Goal: Information Seeking & Learning: Learn about a topic

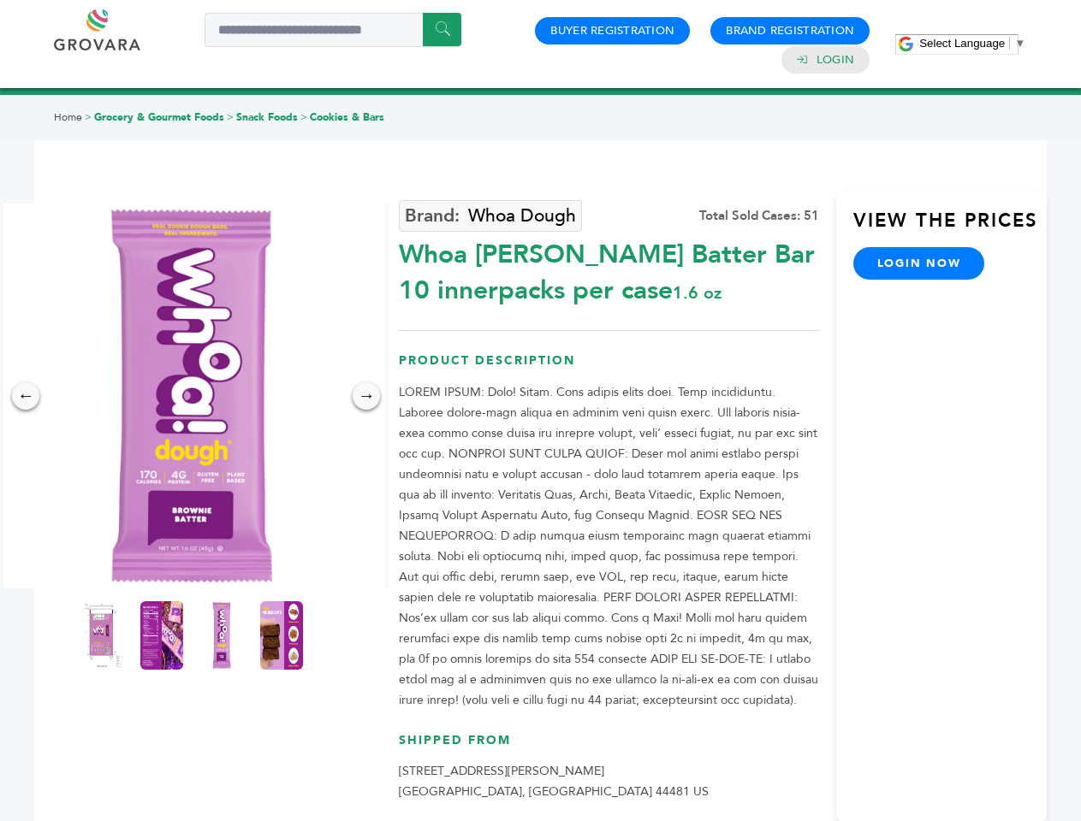
click at [972, 43] on span "Select Language" at bounding box center [962, 43] width 86 height 13
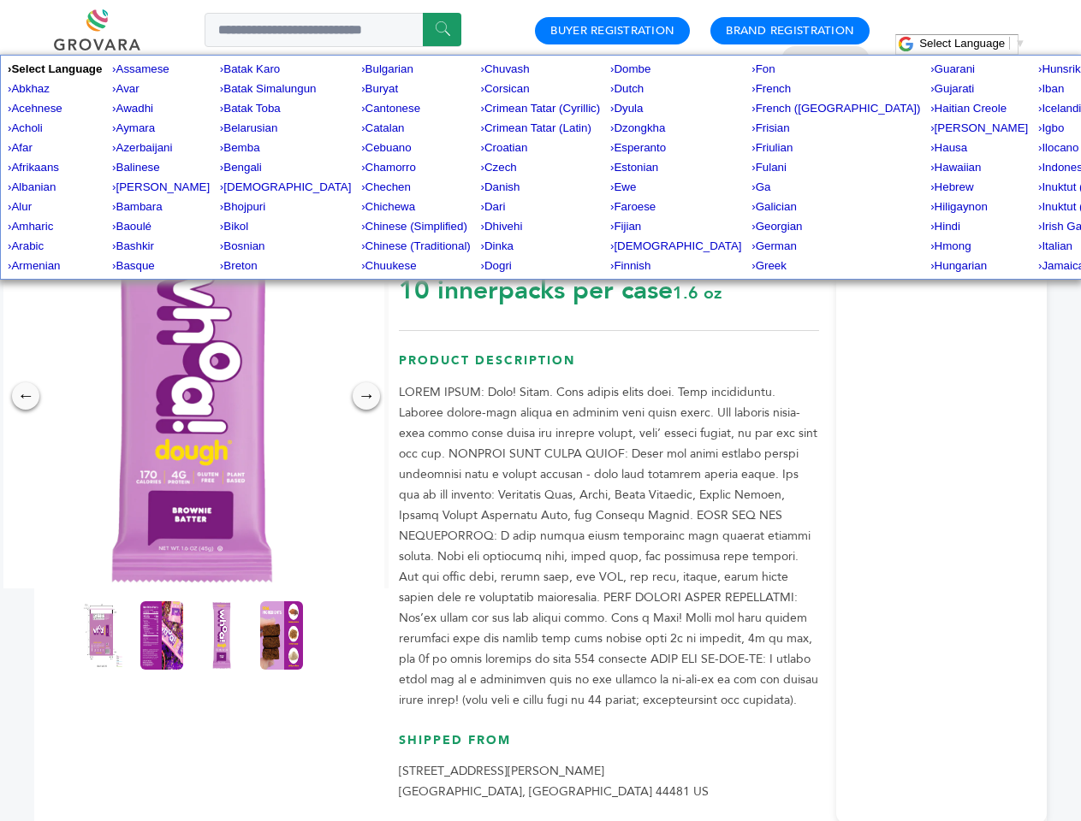
click at [192, 396] on img at bounding box center [191, 396] width 385 height 385
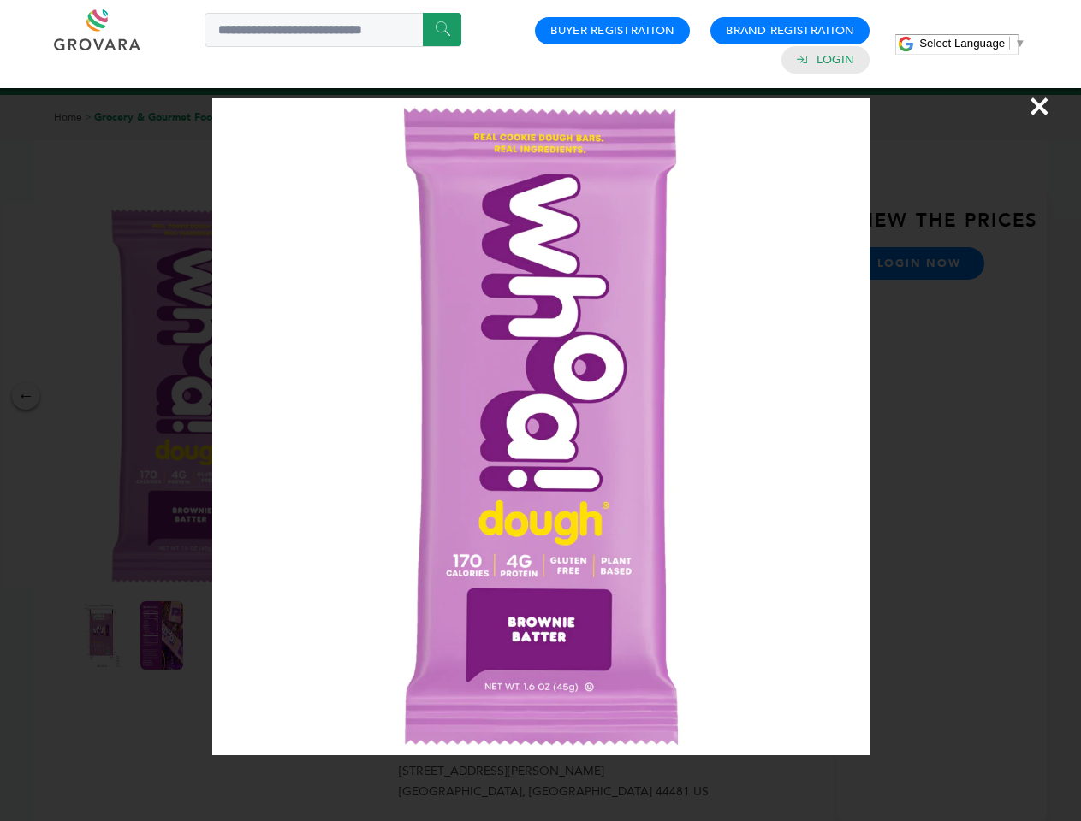
click at [26, 396] on div "×" at bounding box center [540, 410] width 1081 height 821
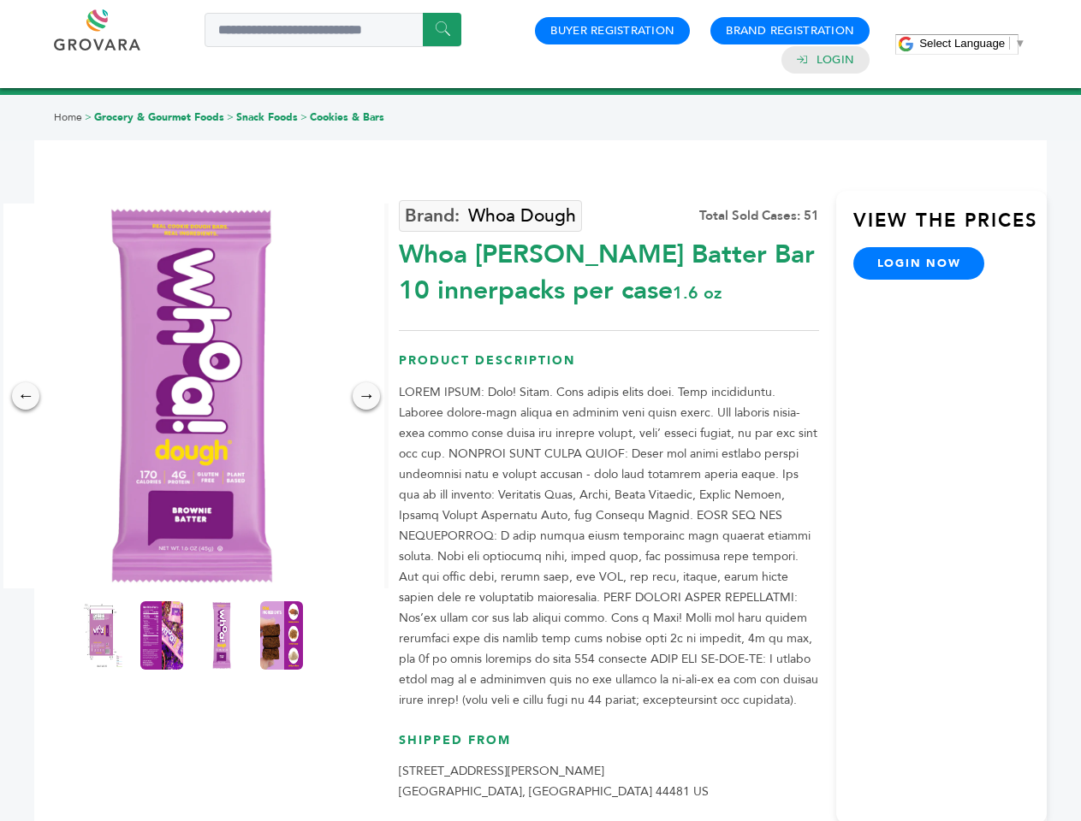
click at [366, 396] on div "→" at bounding box center [366, 395] width 27 height 27
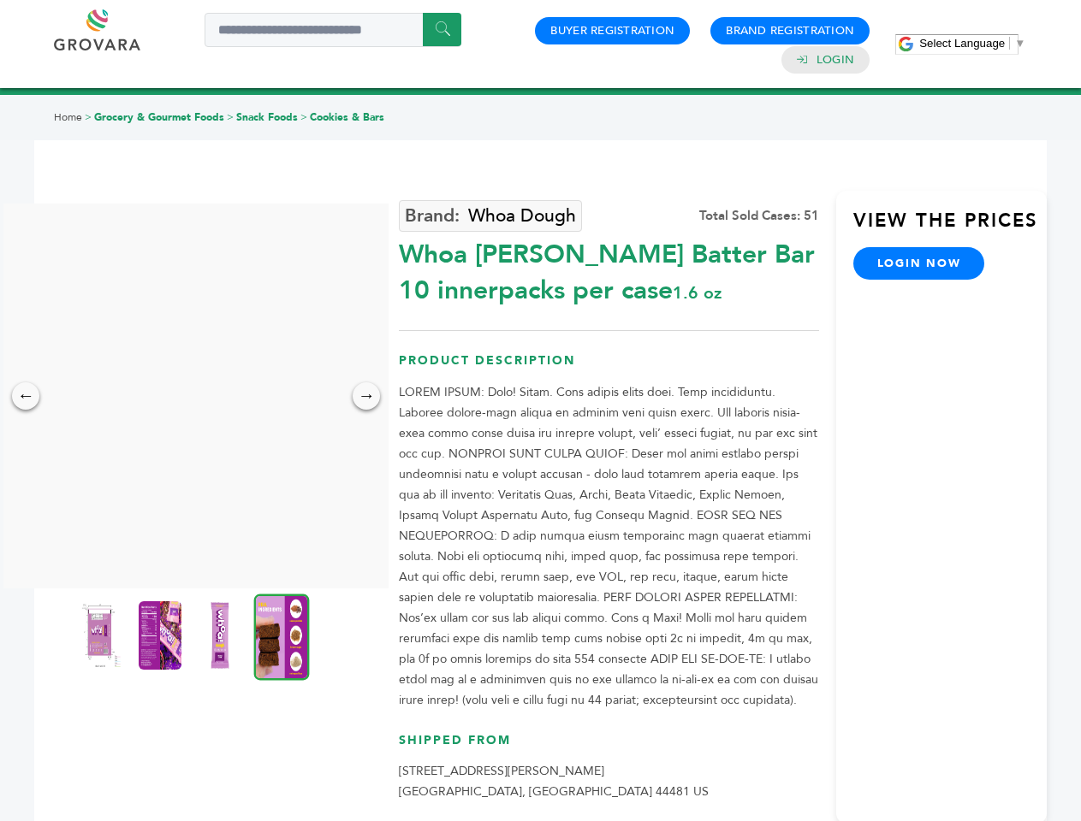
click at [102, 636] on img at bounding box center [100, 636] width 43 height 68
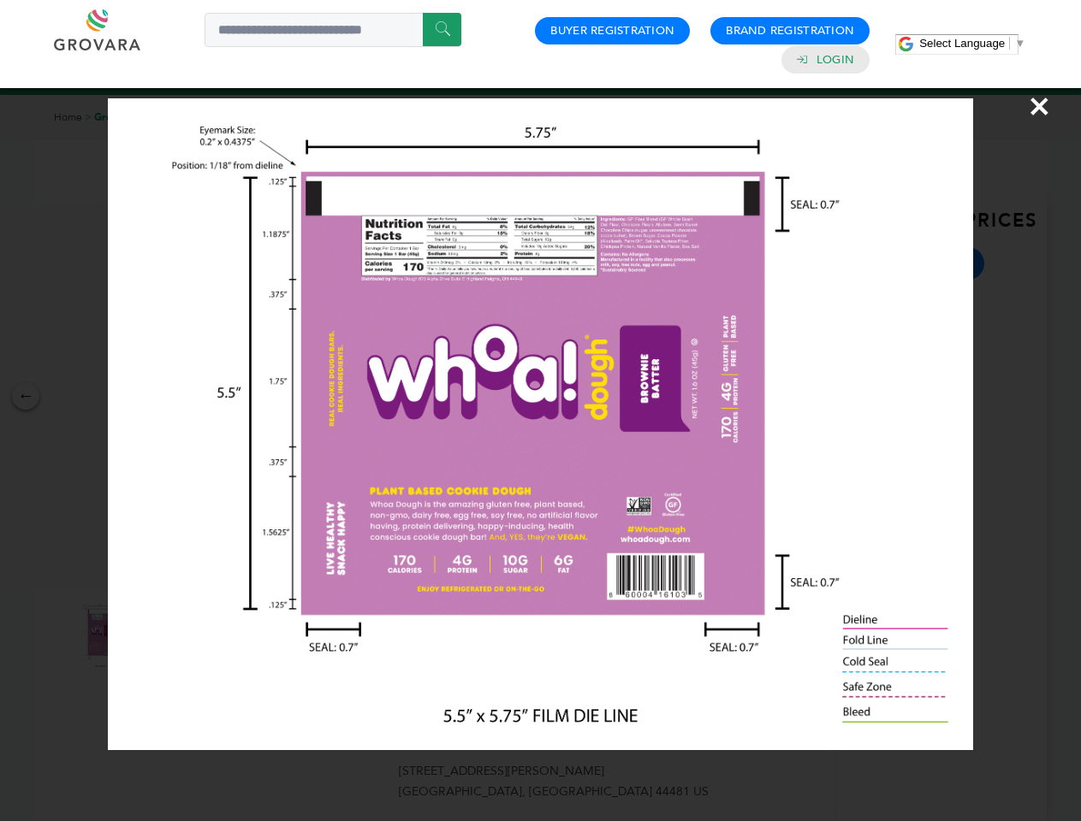
click at [162, 636] on div "×" at bounding box center [540, 410] width 1081 height 821
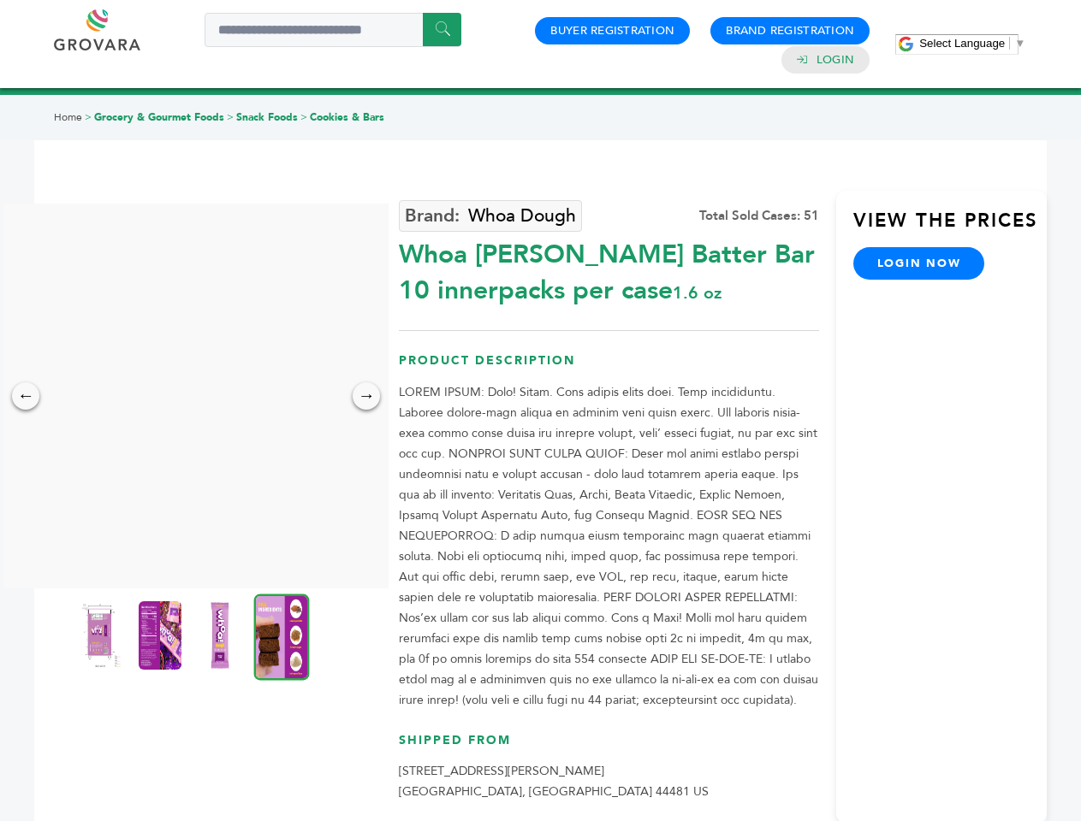
click at [222, 636] on img at bounding box center [220, 636] width 43 height 68
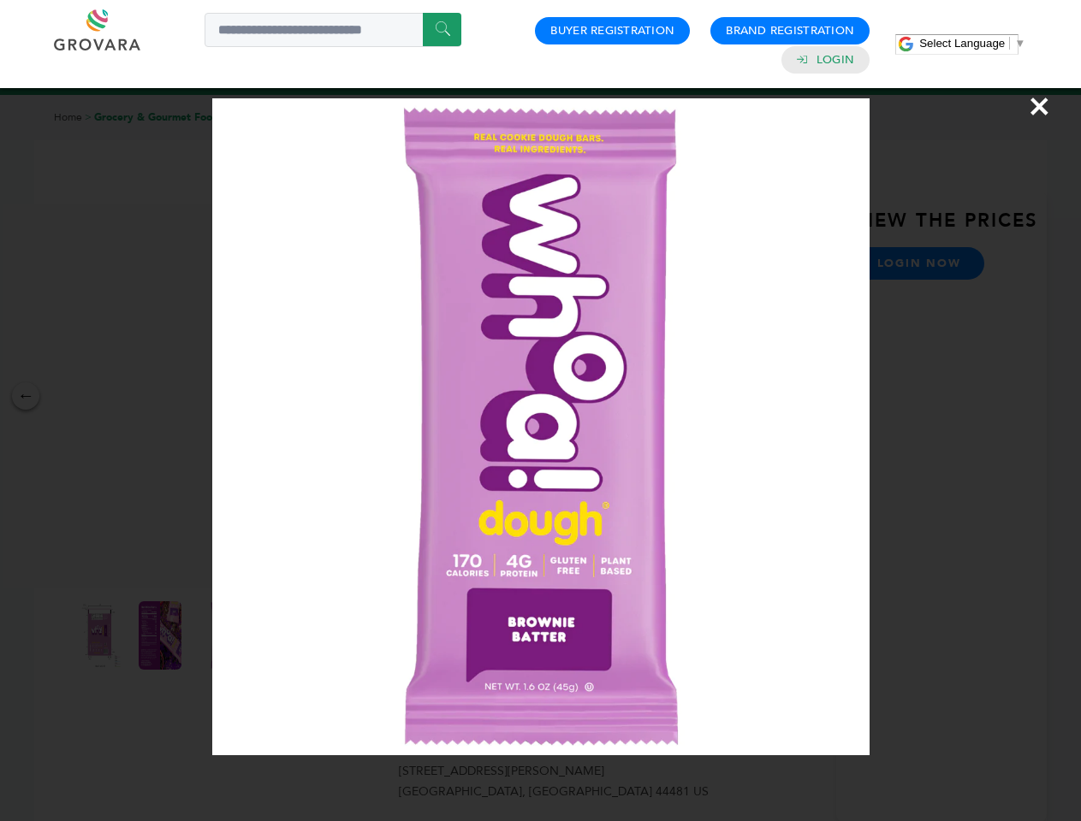
click at [282, 636] on div "×" at bounding box center [540, 410] width 1081 height 821
